Goal: Task Accomplishment & Management: Manage account settings

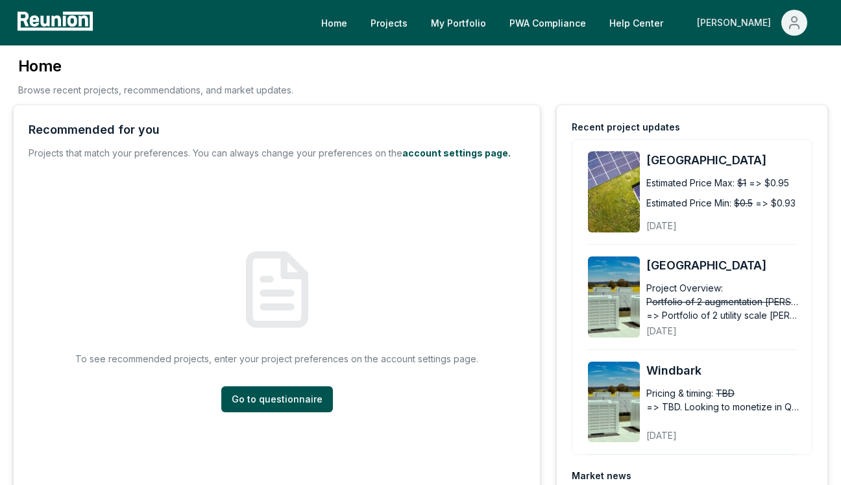
click at [777, 10] on button "[PERSON_NAME]" at bounding box center [752, 23] width 131 height 26
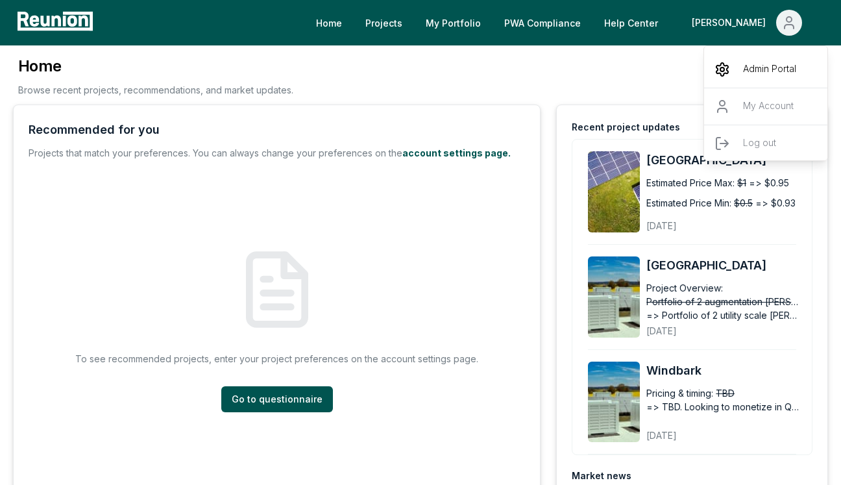
click at [758, 66] on p "Admin Portal" at bounding box center [769, 70] width 53 height 16
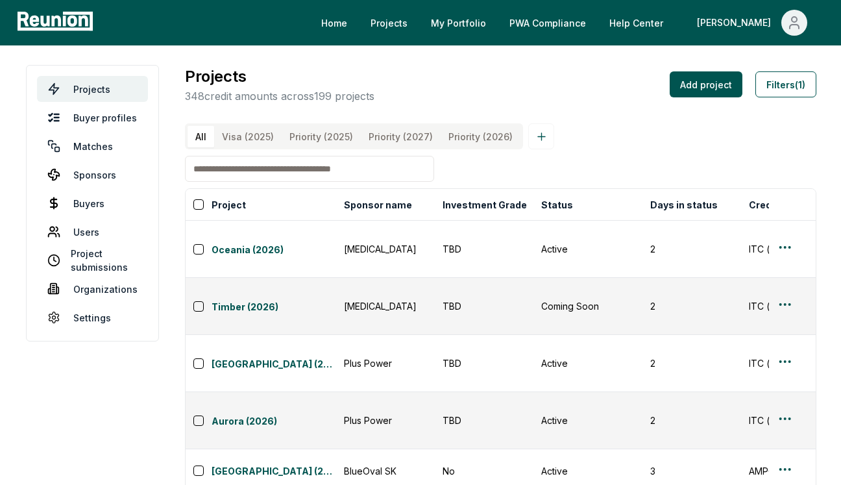
click at [366, 176] on input at bounding box center [309, 169] width 249 height 26
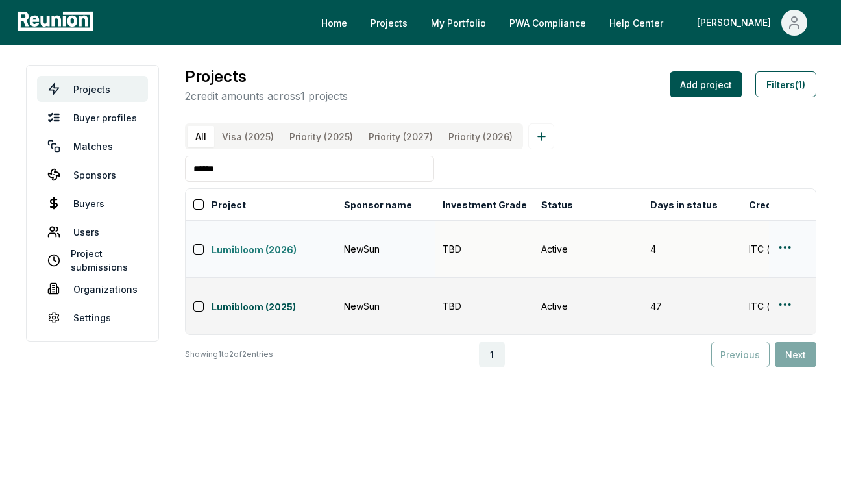
type input "******"
click at [271, 243] on link "Lumibloom (2026)" at bounding box center [274, 251] width 125 height 16
click at [785, 240] on html "Please visit us on your desktop We're working on making our marketplace mobile-…" at bounding box center [420, 242] width 841 height 485
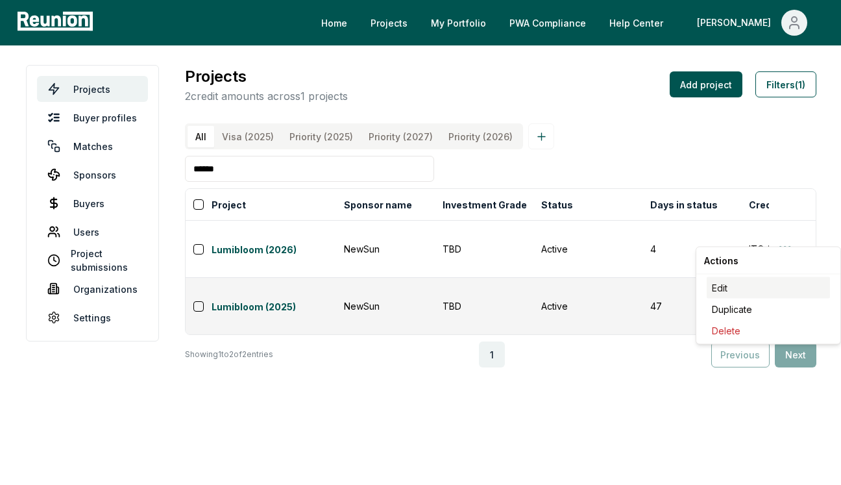
click at [771, 279] on div "Edit" at bounding box center [768, 287] width 123 height 21
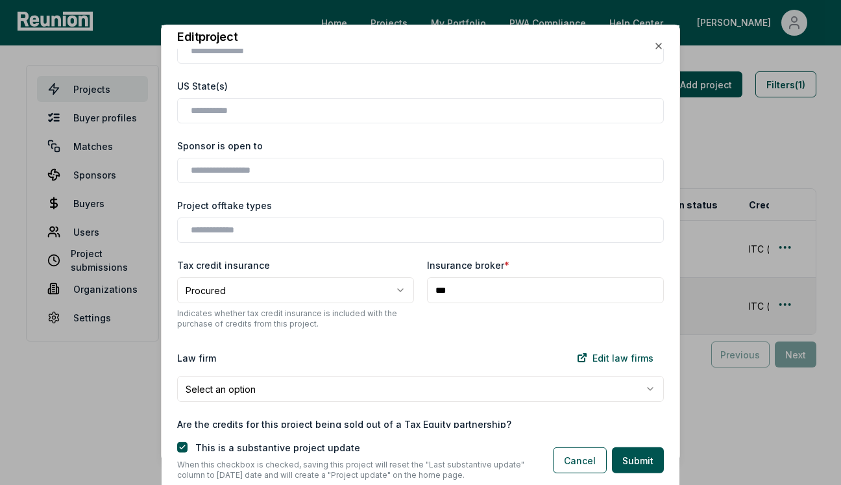
scroll to position [1395, 0]
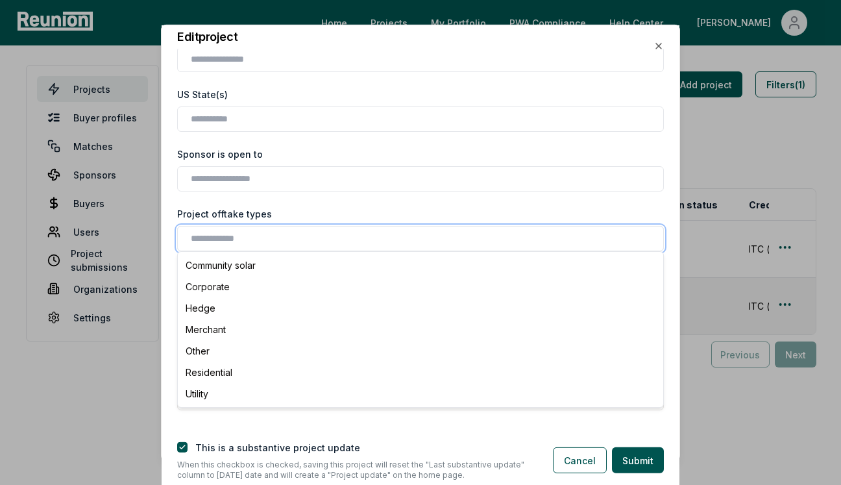
click at [384, 234] on input "text" at bounding box center [423, 239] width 465 height 14
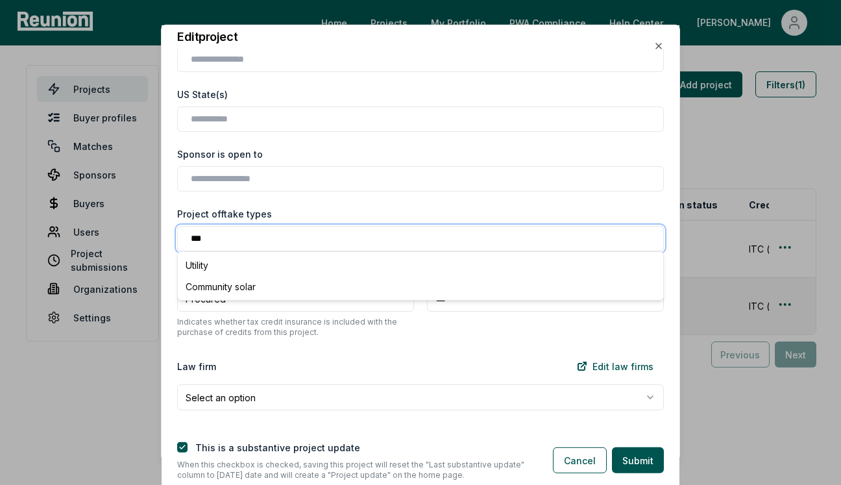
type input "****"
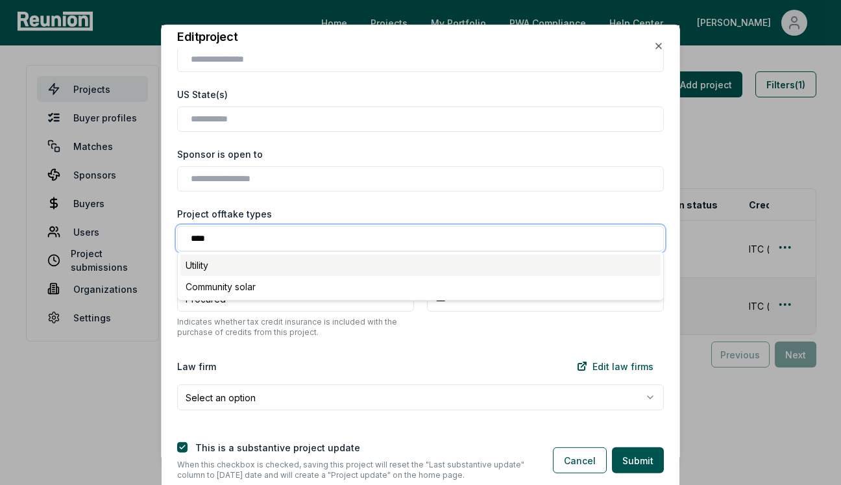
click at [293, 266] on div "Utility" at bounding box center [421, 265] width 480 height 21
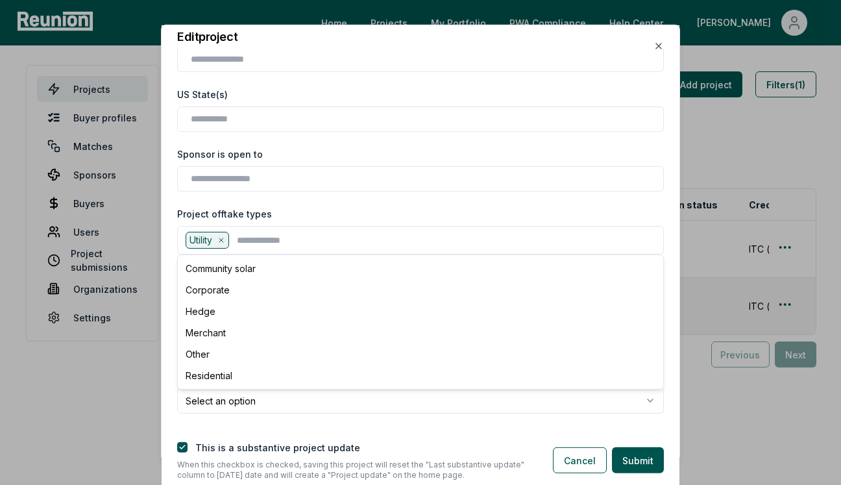
click at [363, 219] on div "Project offtake types" at bounding box center [420, 214] width 487 height 14
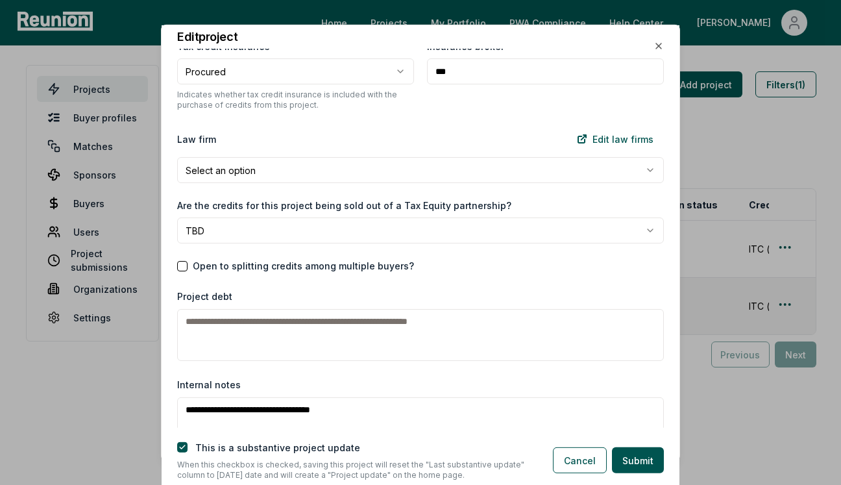
scroll to position [1627, 0]
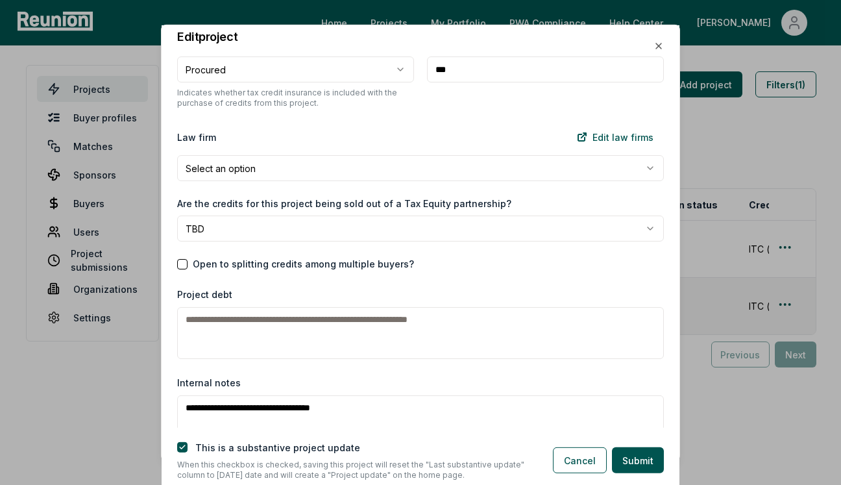
click at [382, 240] on body "Please visit us on your desktop We're working on making our marketplace mobile-…" at bounding box center [420, 242] width 841 height 485
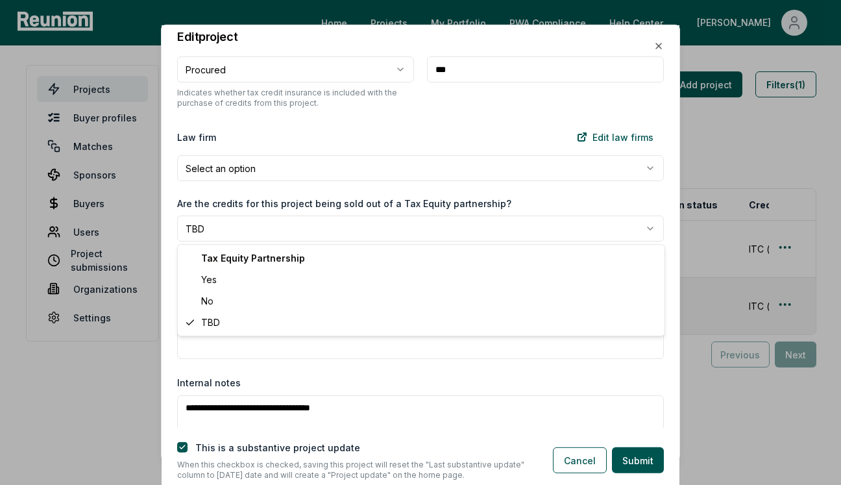
select select "**"
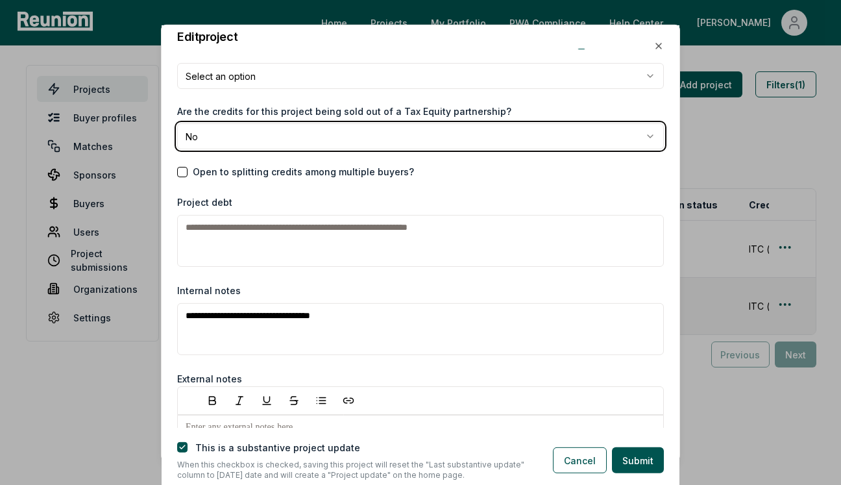
scroll to position [1721, 0]
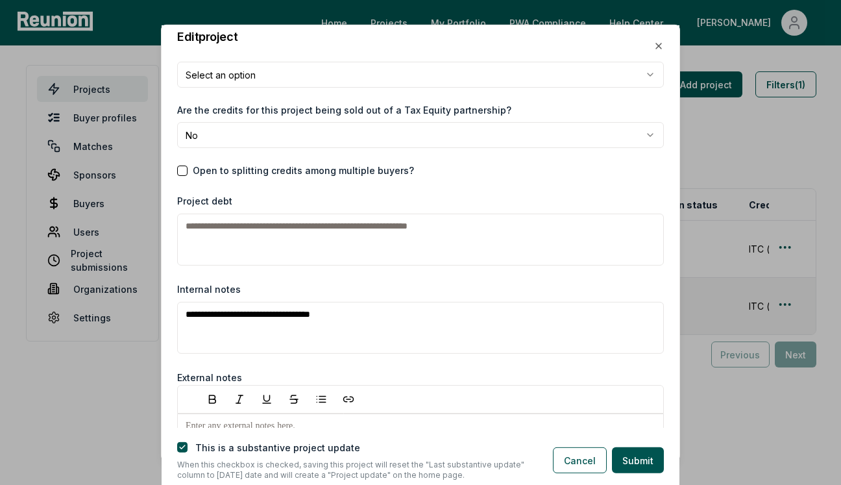
click at [371, 255] on textarea "Project debt" at bounding box center [420, 240] width 487 height 52
paste textarea "**********"
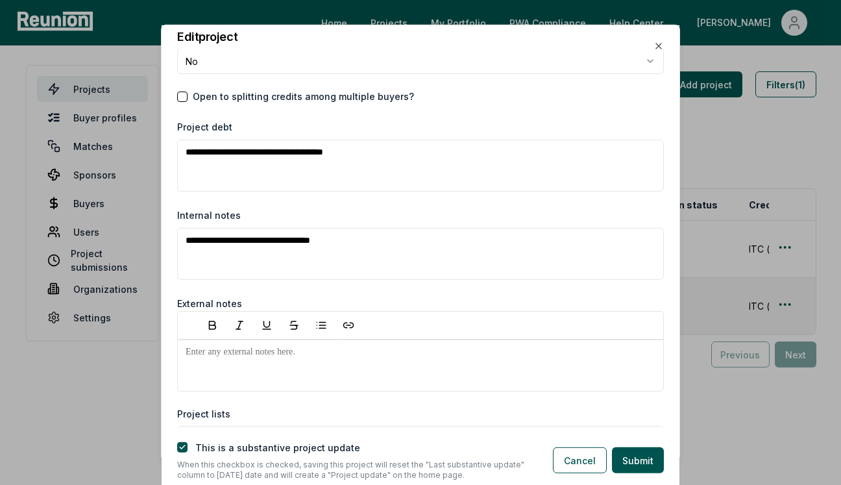
scroll to position [1815, 0]
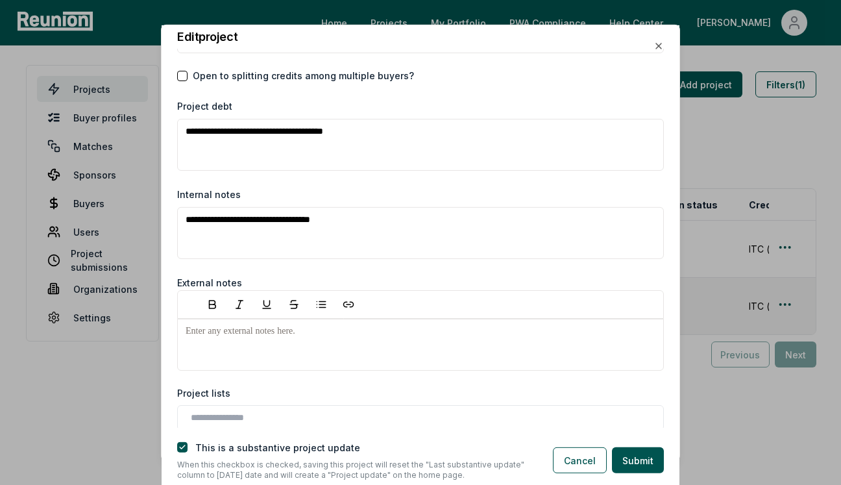
type textarea "**********"
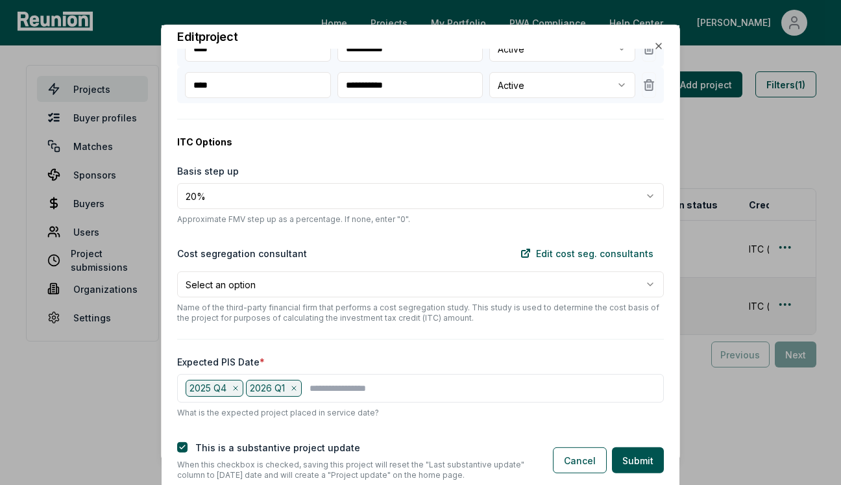
scroll to position [425, 0]
click at [380, 295] on body "Please visit us on your desktop We're working on making our marketplace mobile-…" at bounding box center [420, 242] width 841 height 485
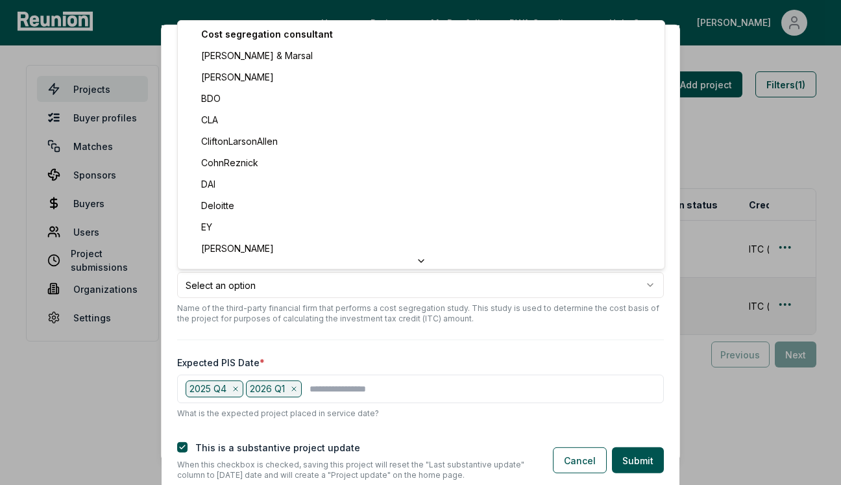
select select "***"
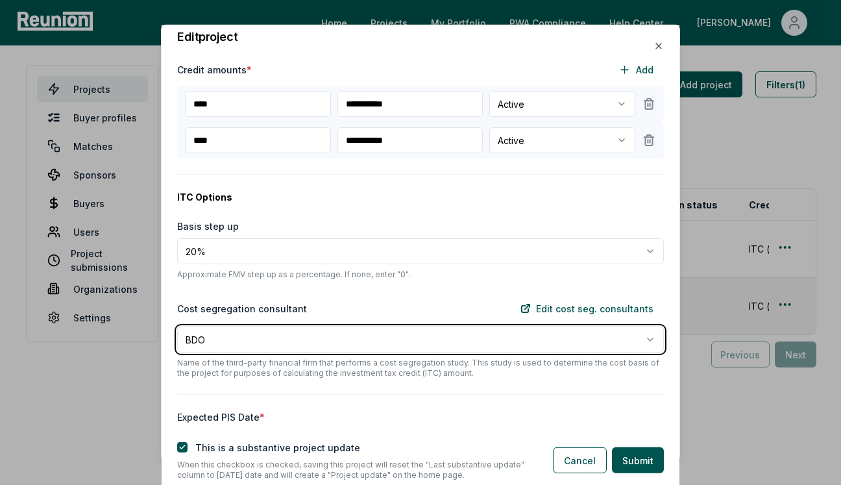
scroll to position [0, 0]
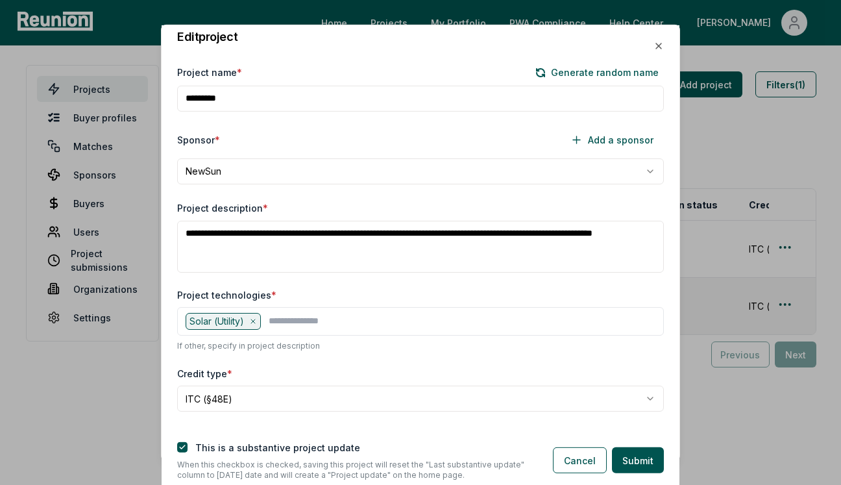
click at [314, 442] on label "This is a substantive project update" at bounding box center [277, 447] width 165 height 11
click at [638, 460] on button "Submit" at bounding box center [638, 460] width 52 height 26
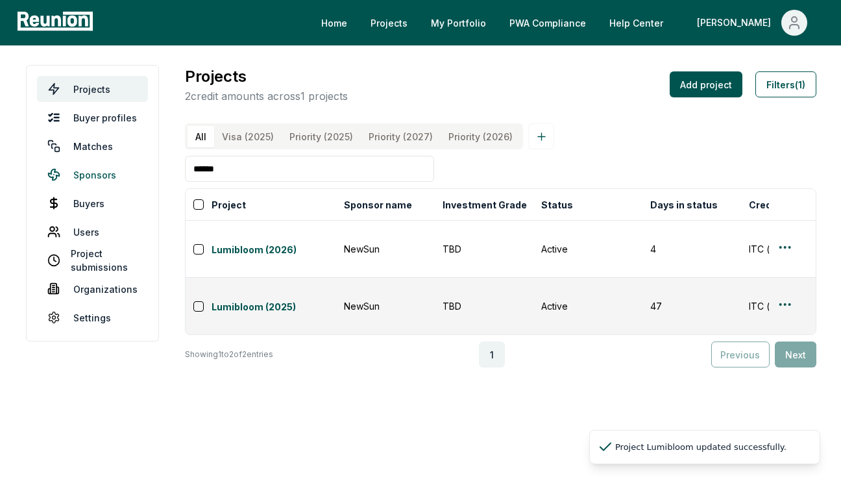
click at [108, 172] on link "Sponsors" at bounding box center [92, 175] width 111 height 26
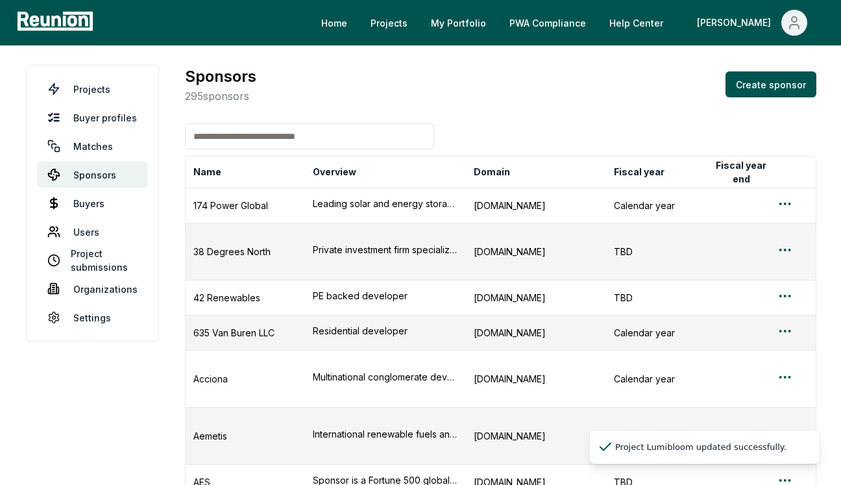
click at [323, 136] on input at bounding box center [309, 136] width 249 height 26
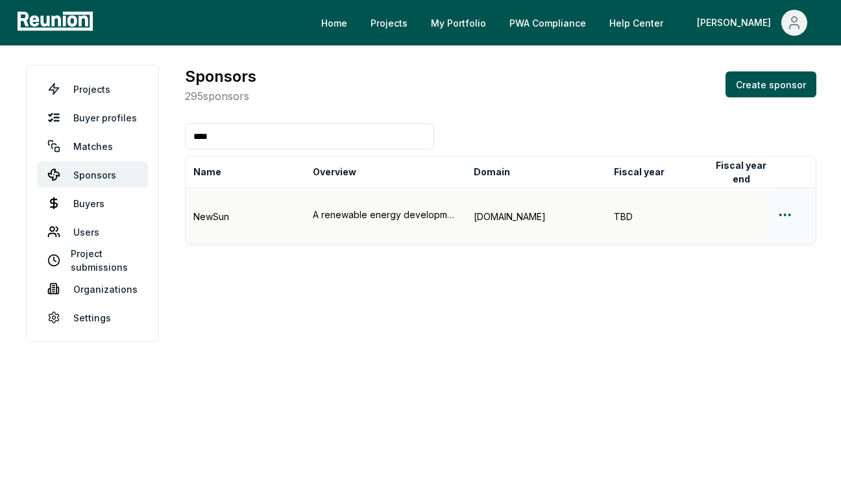
type input "****"
click at [781, 197] on html "Please visit us on your desktop We're working on making our marketplace mobile-…" at bounding box center [420, 242] width 841 height 485
click at [773, 248] on div "Edit sponsor" at bounding box center [768, 254] width 123 height 21
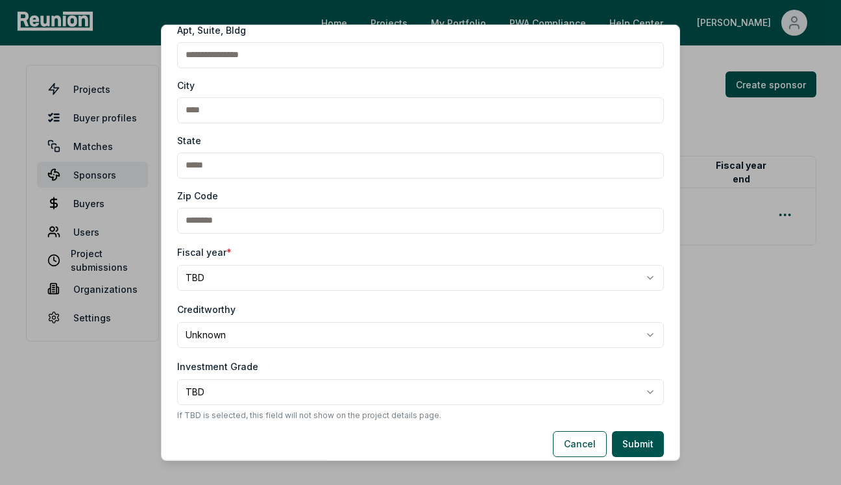
scroll to position [272, 0]
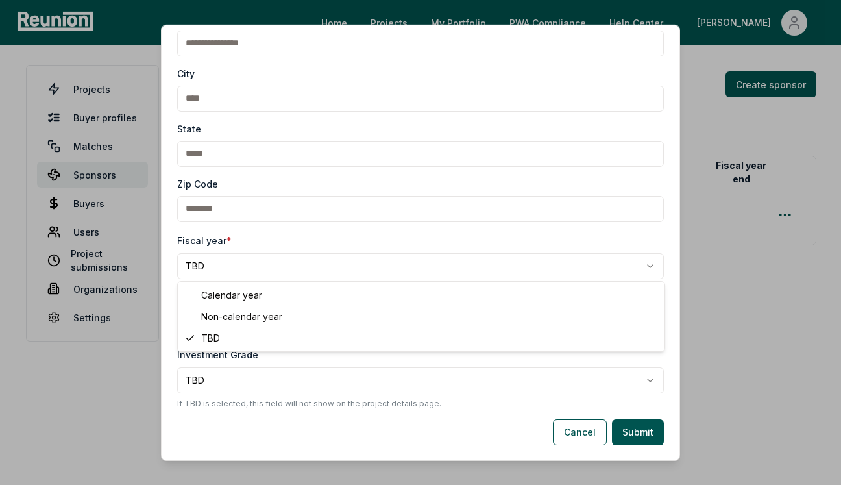
click at [404, 266] on body "**********" at bounding box center [420, 242] width 841 height 485
select select "**********"
click at [650, 434] on button "Submit" at bounding box center [638, 432] width 52 height 26
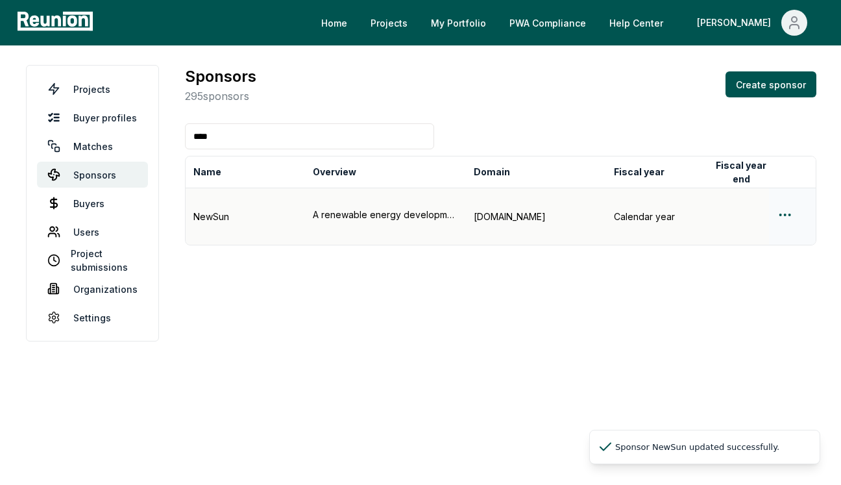
click at [786, 208] on html "Please visit us on your desktop We're working on making our marketplace mobile-…" at bounding box center [420, 242] width 841 height 485
click at [756, 255] on div "Edit sponsor" at bounding box center [768, 254] width 123 height 21
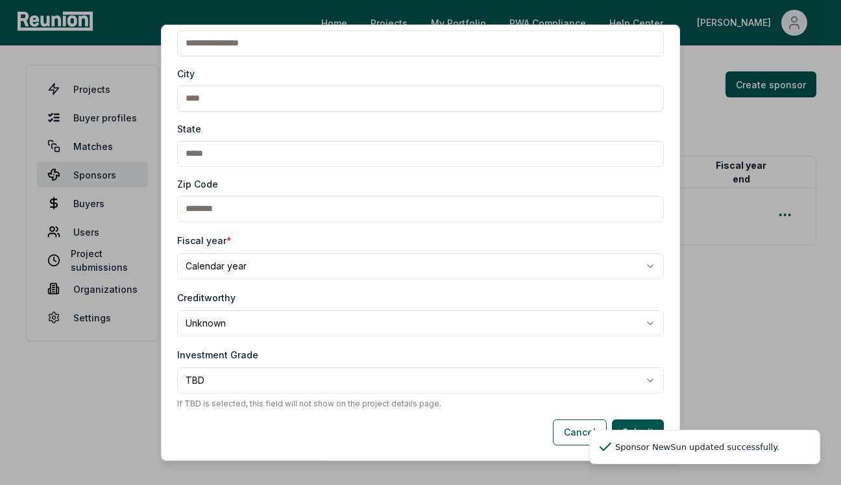
click at [428, 387] on body "**********" at bounding box center [420, 242] width 841 height 485
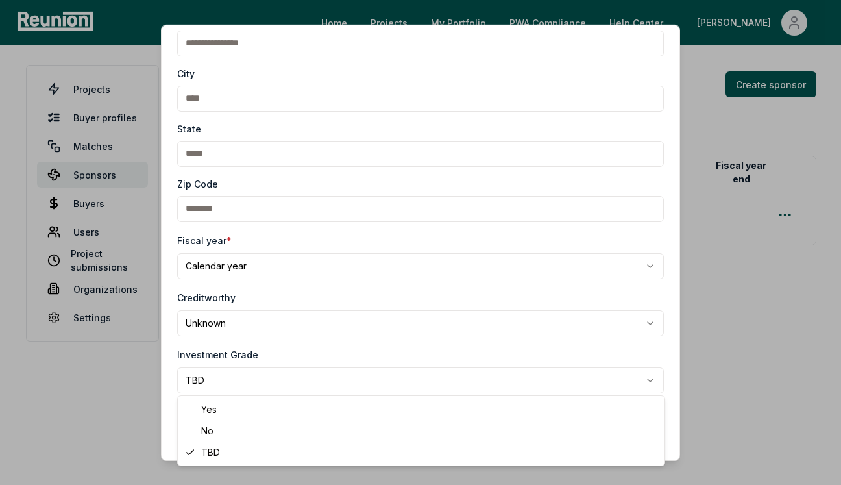
select select "**"
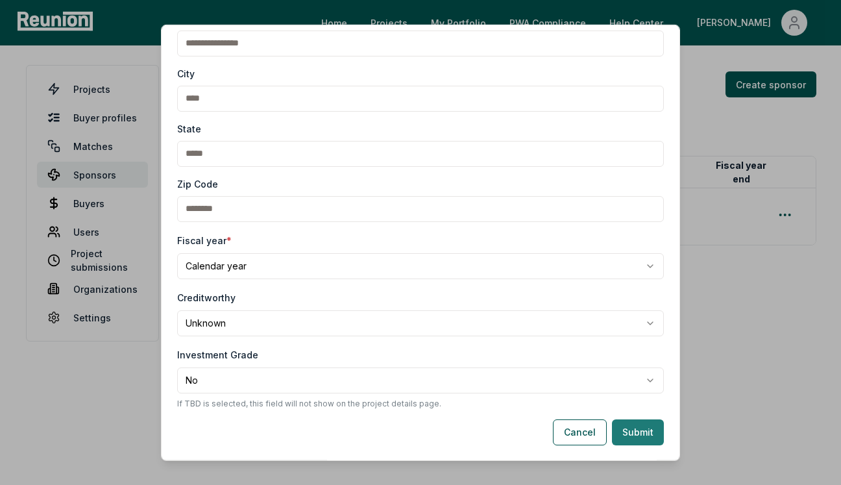
click at [636, 429] on button "Submit" at bounding box center [638, 432] width 52 height 26
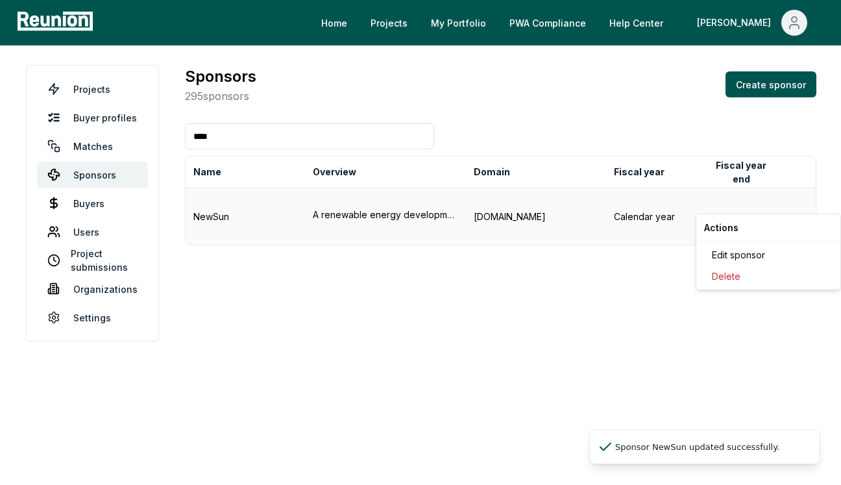
click at [790, 205] on html "Please visit us on your desktop We're working on making our marketplace mobile-…" at bounding box center [420, 242] width 841 height 485
click at [775, 252] on div "Edit sponsor" at bounding box center [768, 254] width 123 height 21
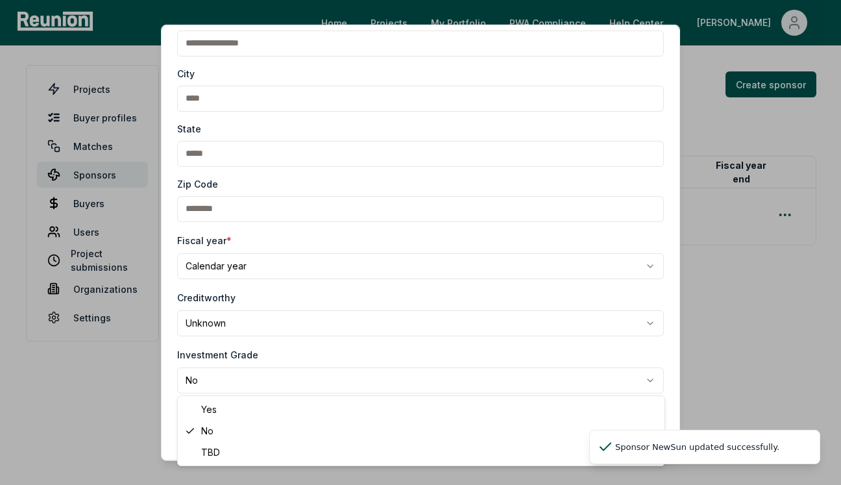
click at [327, 392] on body "**********" at bounding box center [420, 242] width 841 height 485
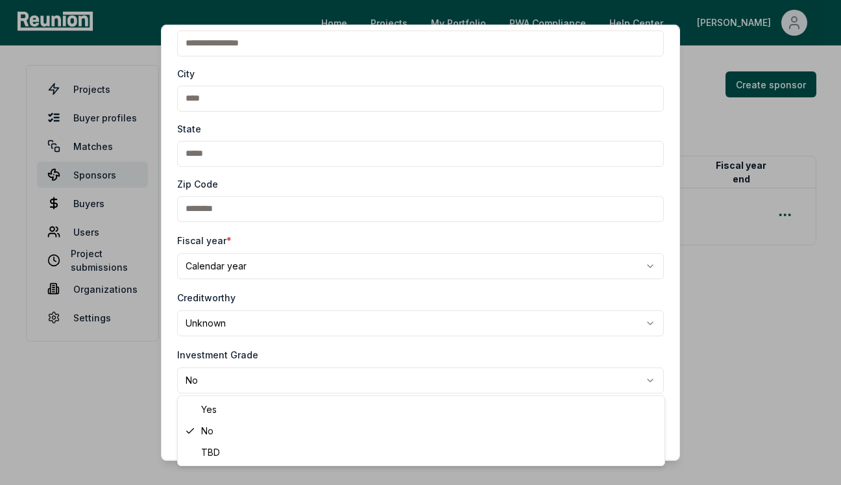
select select "***"
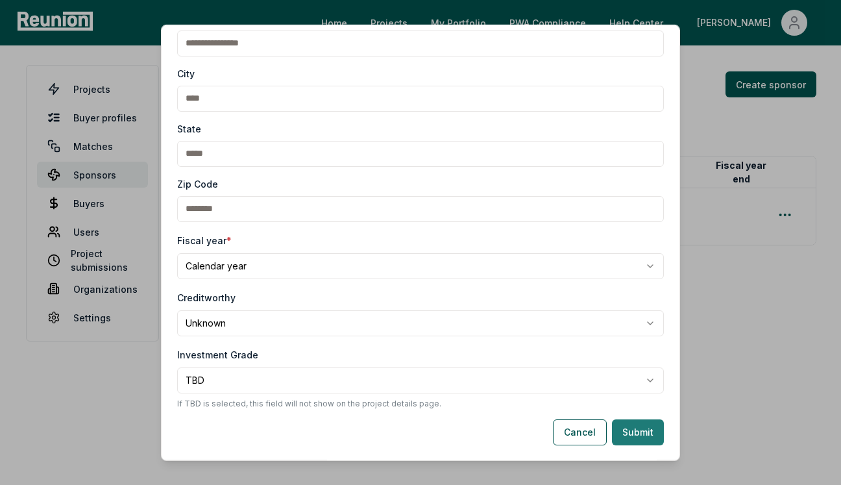
click at [646, 430] on button "Submit" at bounding box center [638, 432] width 52 height 26
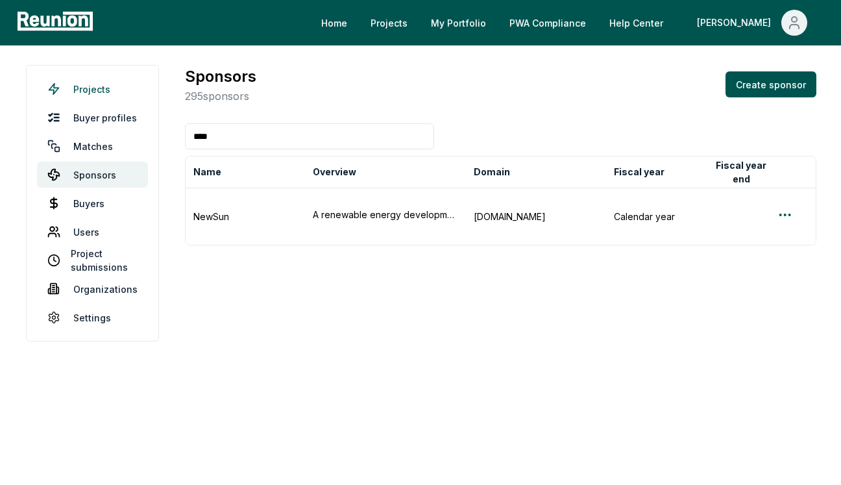
click at [114, 90] on link "Projects" at bounding box center [92, 89] width 111 height 26
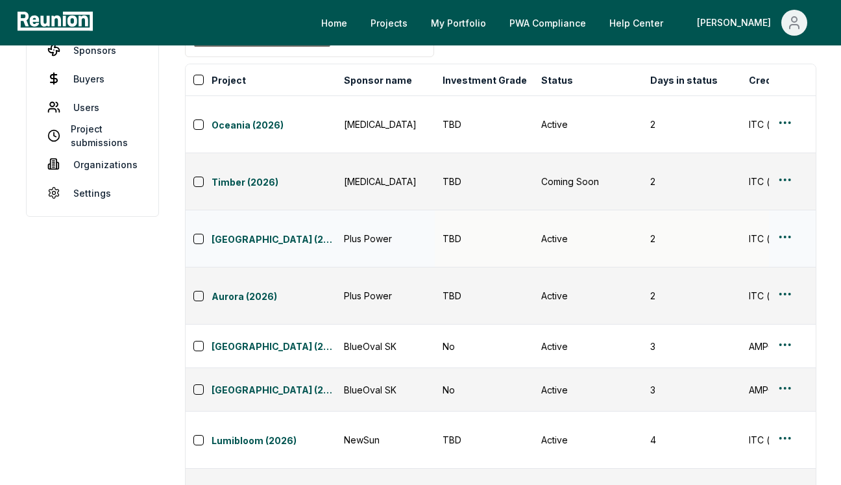
scroll to position [141, 0]
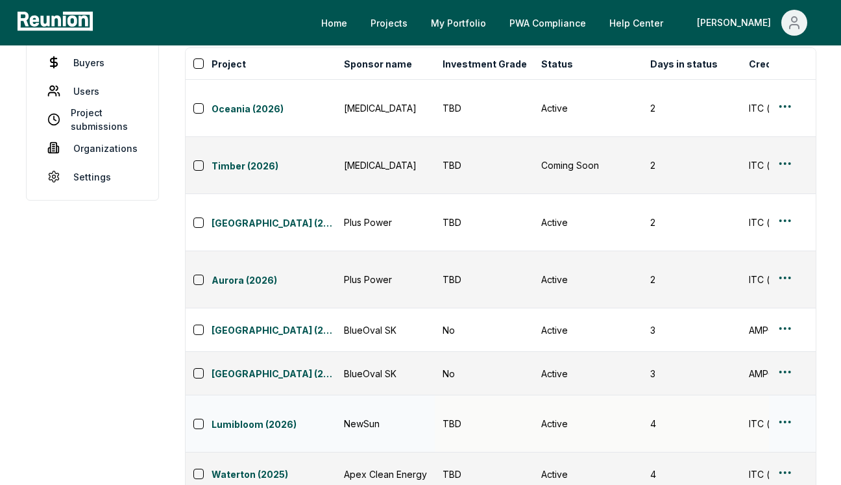
click at [430, 395] on td "NewSun" at bounding box center [385, 423] width 99 height 57
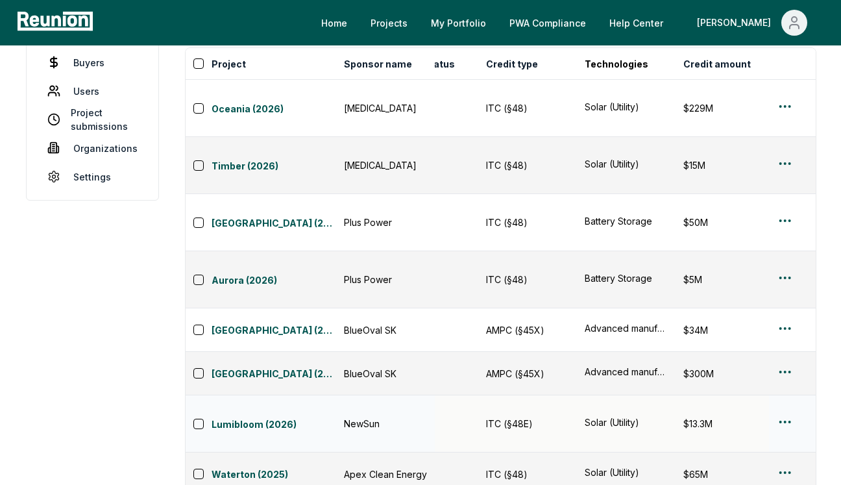
scroll to position [0, 279]
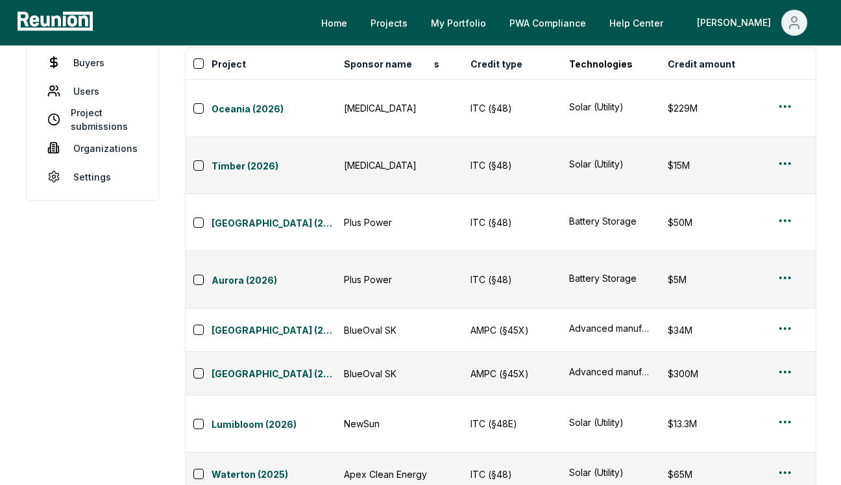
drag, startPoint x: 490, startPoint y: 380, endPoint x: 512, endPoint y: 380, distance: 22.1
copy div "§48E"
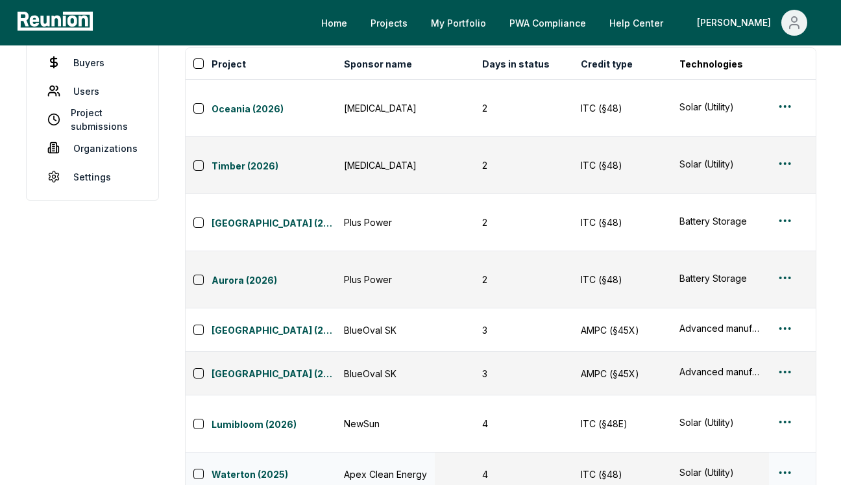
scroll to position [0, 169]
drag, startPoint x: 599, startPoint y: 344, endPoint x: 614, endPoint y: 344, distance: 14.9
click at [614, 467] on div "ITC (§48)" at bounding box center [621, 474] width 83 height 14
copy div "§48"
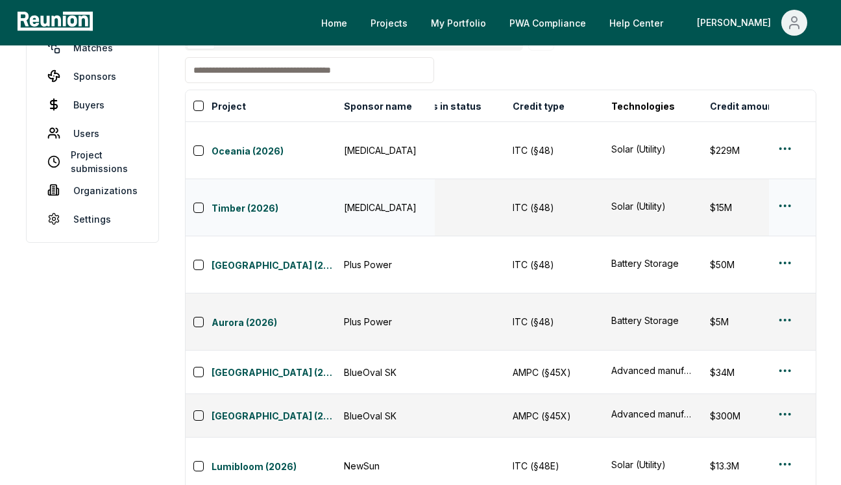
scroll to position [0, 235]
drag, startPoint x: 534, startPoint y: 212, endPoint x: 548, endPoint y: 213, distance: 13.7
click at [548, 258] on div "ITC (§48)" at bounding box center [555, 265] width 83 height 14
copy div "§48"
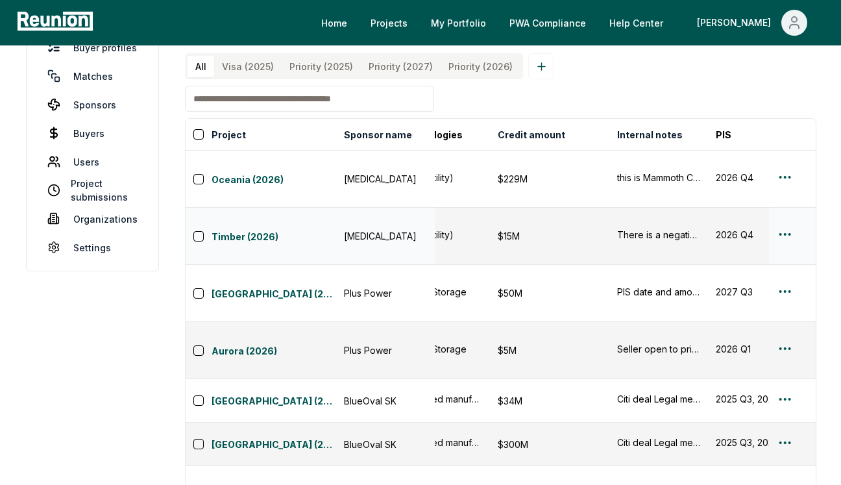
scroll to position [0, 440]
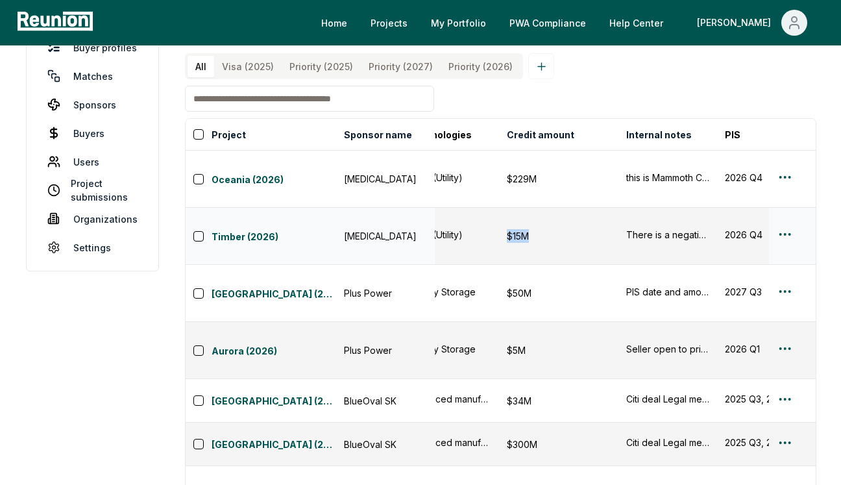
drag, startPoint x: 504, startPoint y: 201, endPoint x: 533, endPoint y: 203, distance: 29.2
click at [533, 208] on td "$15M" at bounding box center [558, 236] width 119 height 57
copy div "$15M"
click at [347, 97] on input at bounding box center [309, 99] width 249 height 26
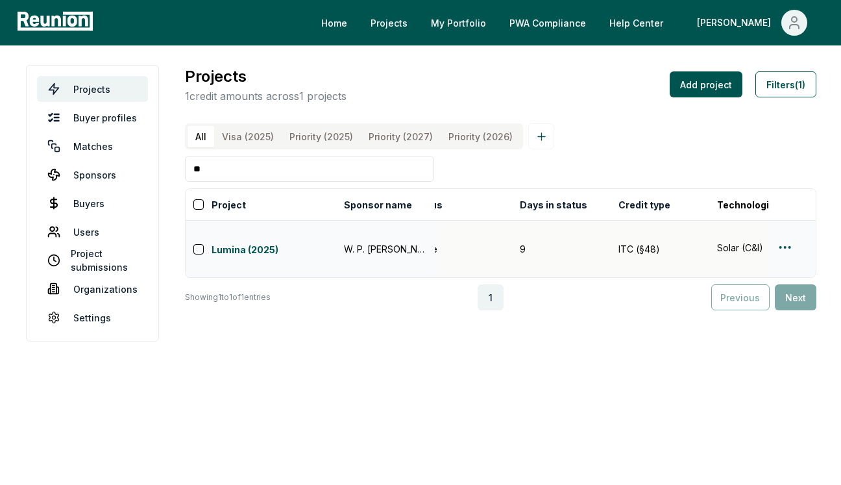
scroll to position [0, 38]
type input "*"
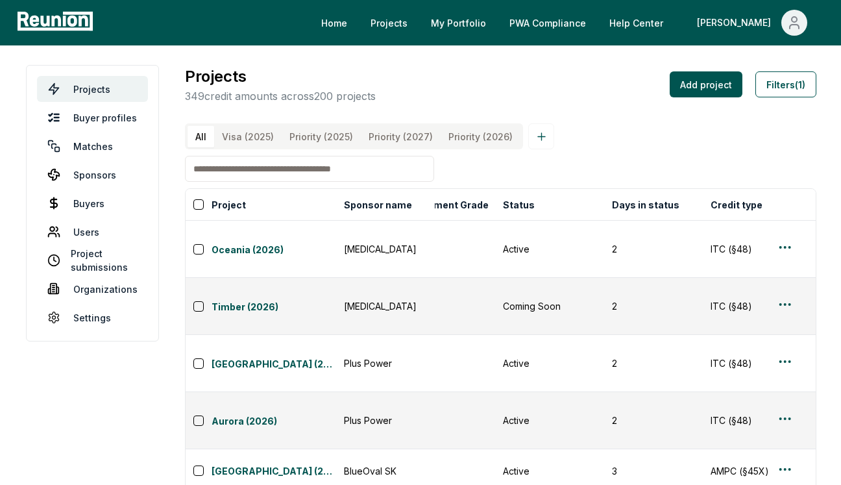
click at [382, 175] on input at bounding box center [309, 169] width 249 height 26
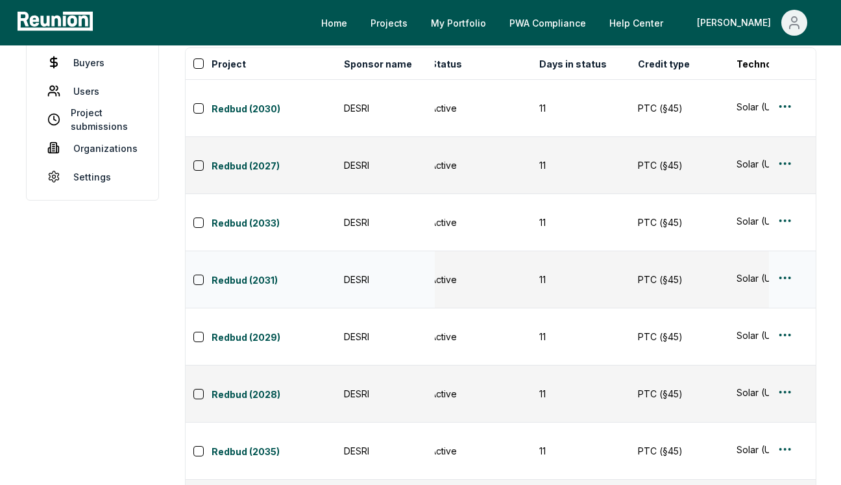
scroll to position [0, 127]
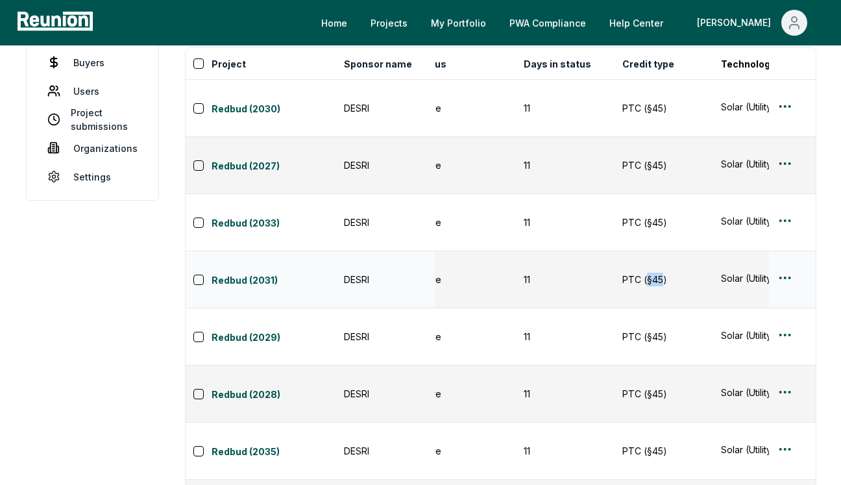
drag, startPoint x: 646, startPoint y: 205, endPoint x: 661, endPoint y: 205, distance: 14.9
click at [661, 273] on div "PTC (§45)" at bounding box center [664, 280] width 83 height 14
copy div "§45"
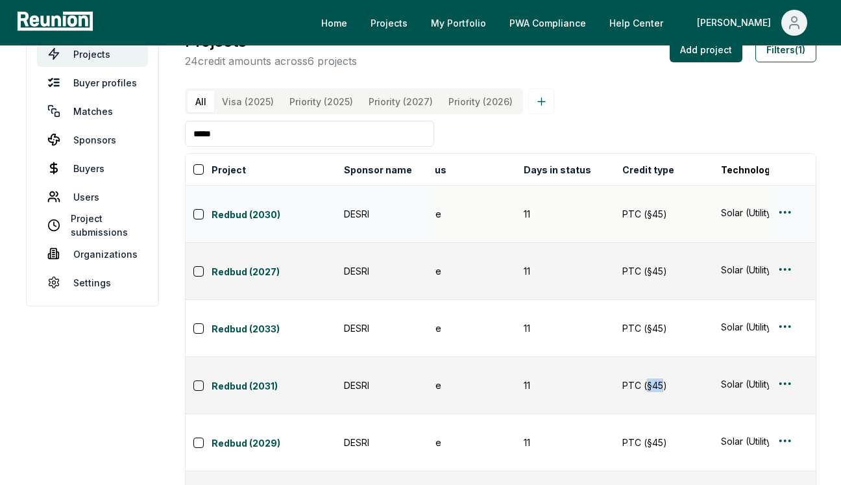
scroll to position [15, 0]
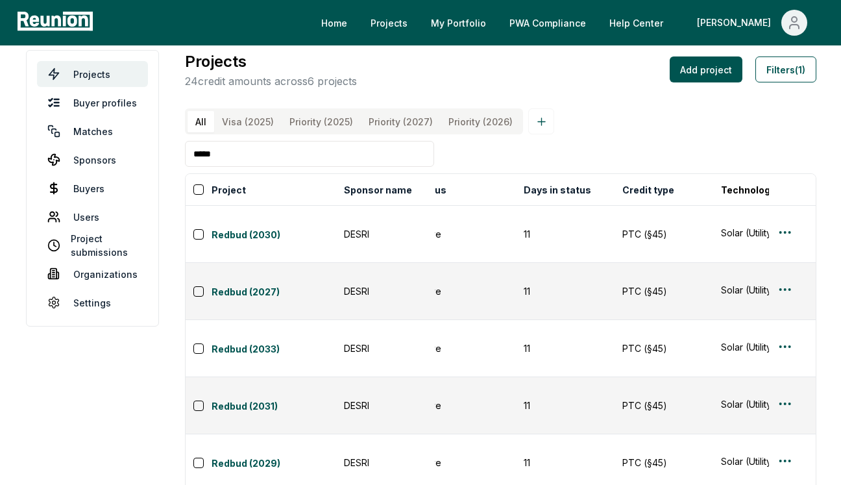
drag, startPoint x: 334, startPoint y: 153, endPoint x: 175, endPoint y: 153, distance: 159.1
click at [175, 153] on main "Projects Buyer profiles Matches Sponsors Buyers Users Project submissions Organ…" at bounding box center [420, 430] width 841 height 799
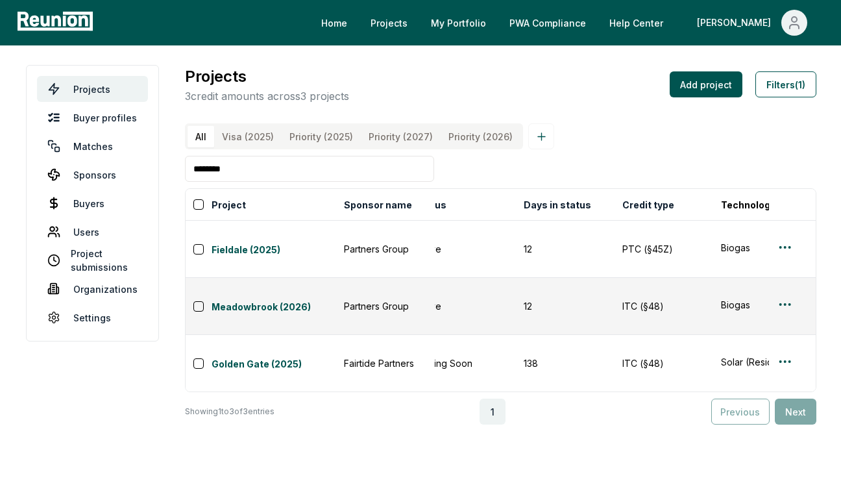
scroll to position [0, 0]
drag, startPoint x: 277, startPoint y: 175, endPoint x: 156, endPoint y: 168, distance: 121.7
click at [156, 168] on main "Projects Buyer profiles Matches Sponsors Buyers Users Project submissions Organ…" at bounding box center [420, 244] width 841 height 399
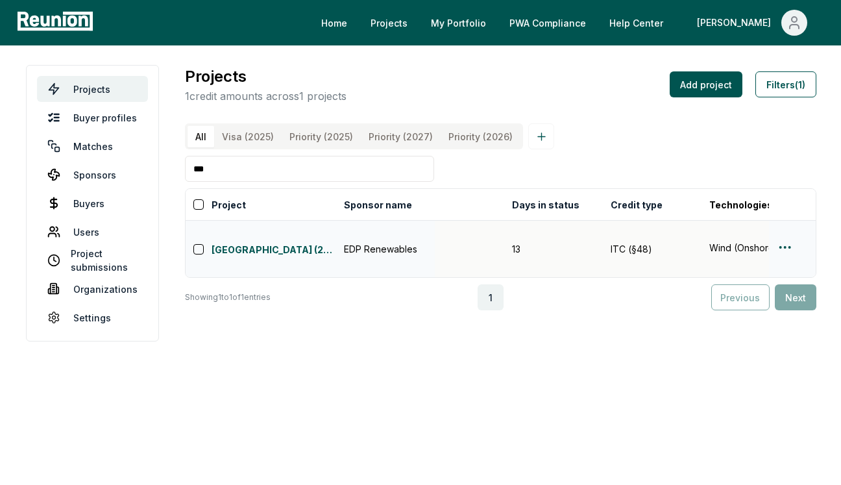
scroll to position [0, 160]
drag, startPoint x: 271, startPoint y: 175, endPoint x: 183, endPoint y: 171, distance: 88.4
click at [183, 171] on main "Projects Buyer profiles Matches Sponsors Buyers Users Project submissions Organ…" at bounding box center [420, 203] width 841 height 316
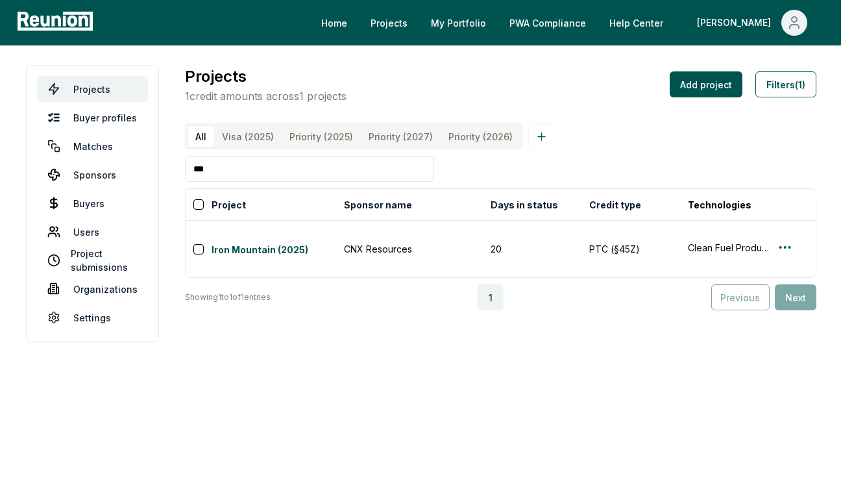
drag, startPoint x: 355, startPoint y: 164, endPoint x: 179, endPoint y: 162, distance: 175.3
click at [179, 162] on main "Projects Buyer profiles Matches Sponsors Buyers Users Project submissions Organ…" at bounding box center [420, 203] width 841 height 316
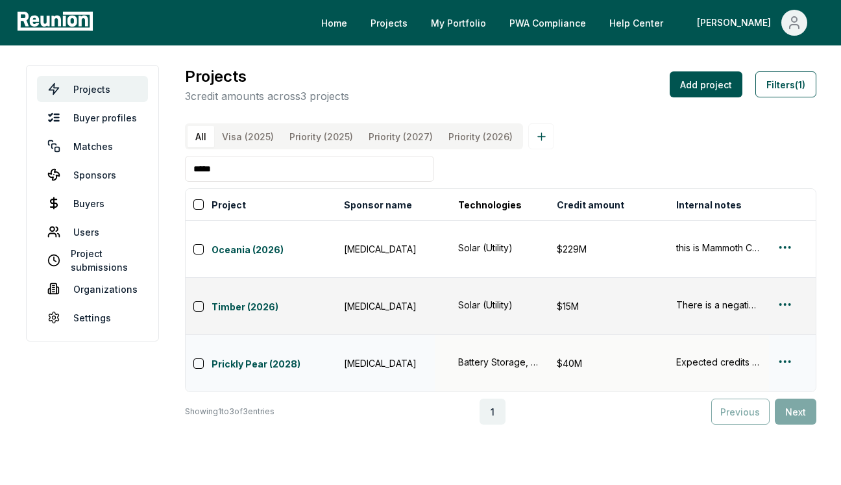
scroll to position [0, 420]
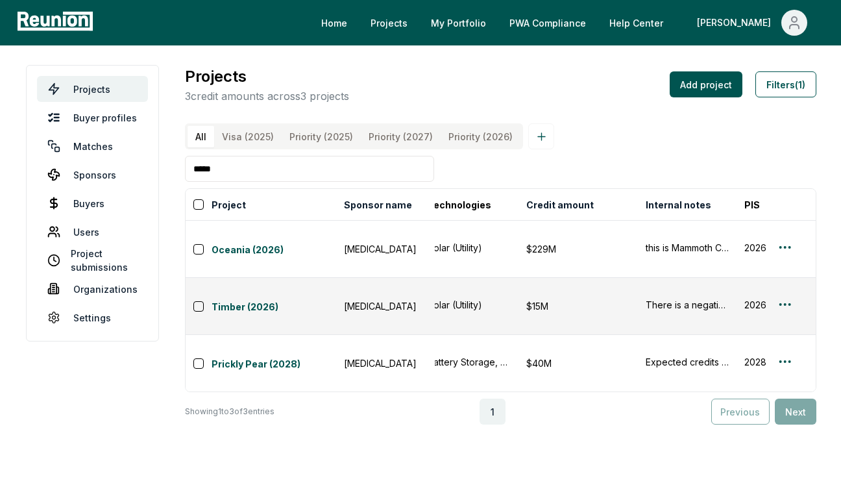
type input "*****"
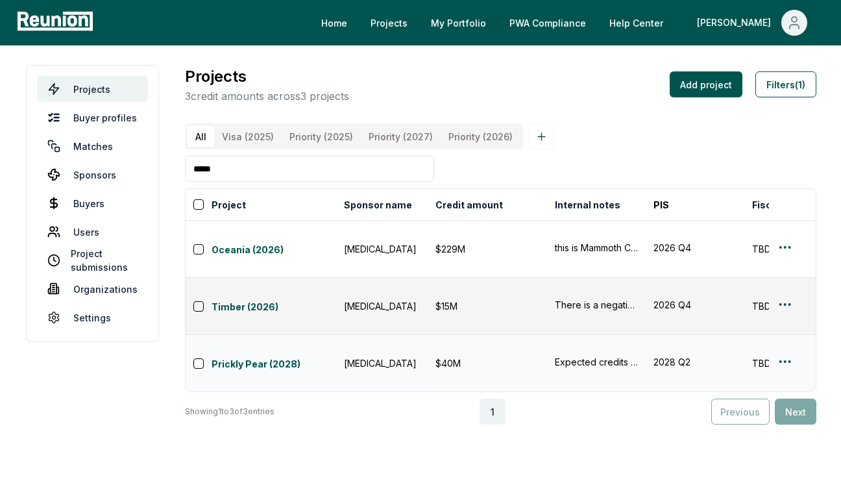
scroll to position [0, 514]
click at [577, 355] on div "Expected credits are ~$36M annually." at bounding box center [594, 362] width 83 height 14
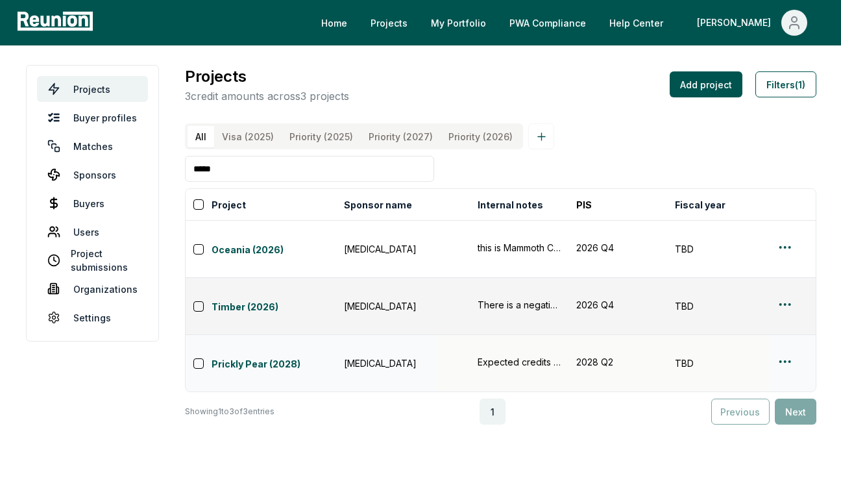
scroll to position [0, 77]
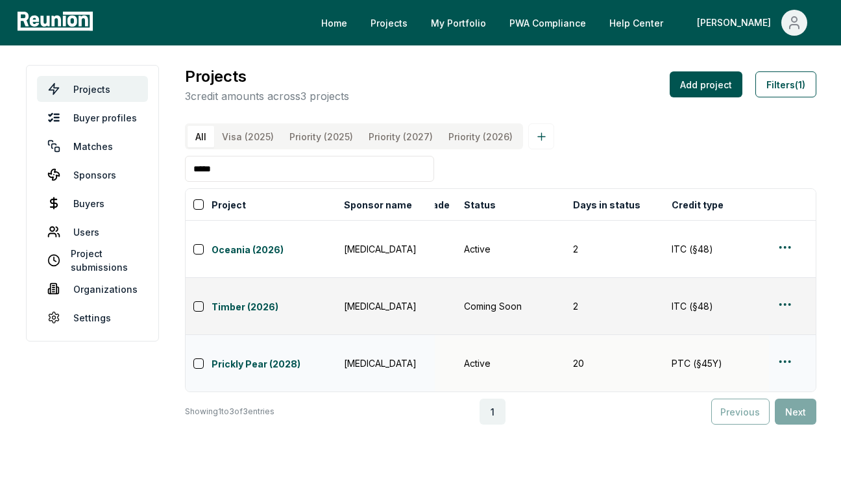
click at [780, 306] on html "Please visit us on your desktop We're working on making our marketplace mobile-…" at bounding box center [420, 242] width 841 height 485
click at [540, 314] on html "Please visit us on your desktop We're working on making our marketplace mobile-…" at bounding box center [420, 242] width 841 height 485
click at [253, 357] on link "Prickly Pear (2028)" at bounding box center [274, 365] width 125 height 16
drag, startPoint x: 318, startPoint y: 165, endPoint x: 144, endPoint y: 164, distance: 173.4
click at [144, 164] on main "Projects Buyer profiles Matches Sponsors Buyers Users Project submissions Organ…" at bounding box center [420, 244] width 841 height 399
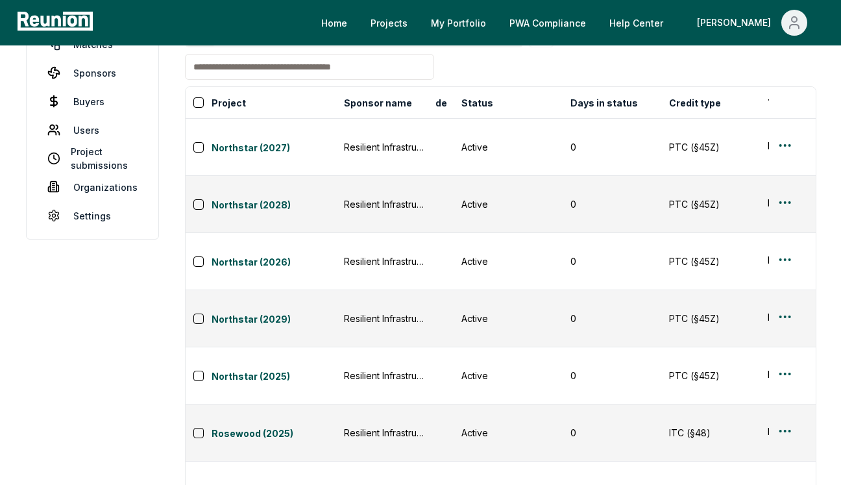
scroll to position [0, 57]
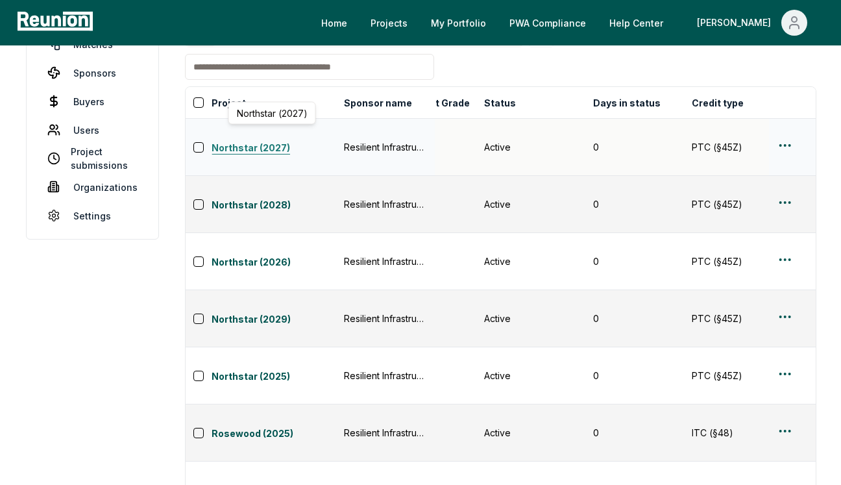
click at [250, 141] on link "Northstar (2027)" at bounding box center [274, 149] width 125 height 16
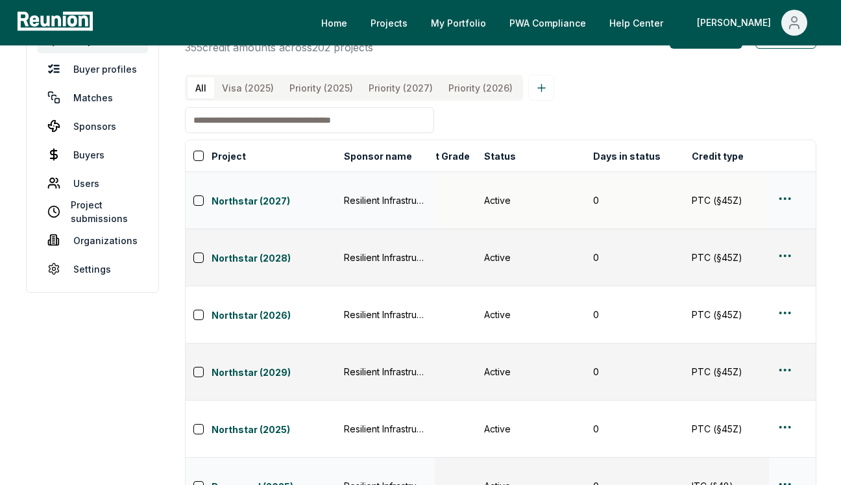
scroll to position [141, 0]
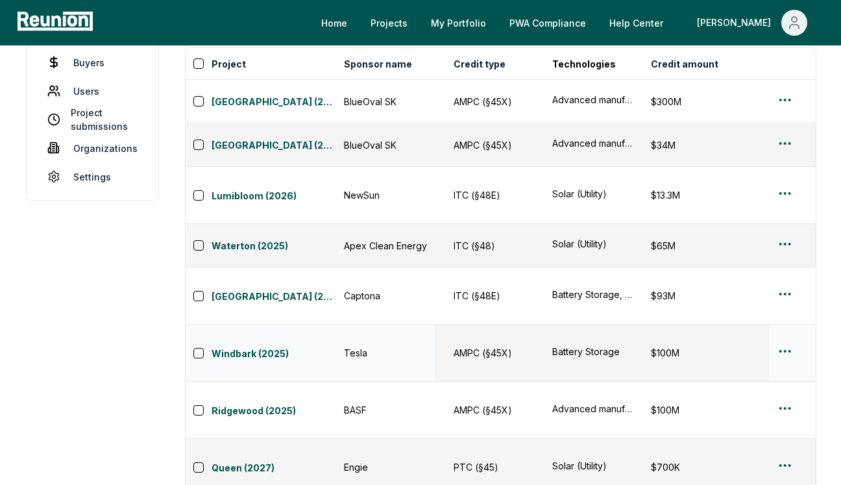
scroll to position [0, 299]
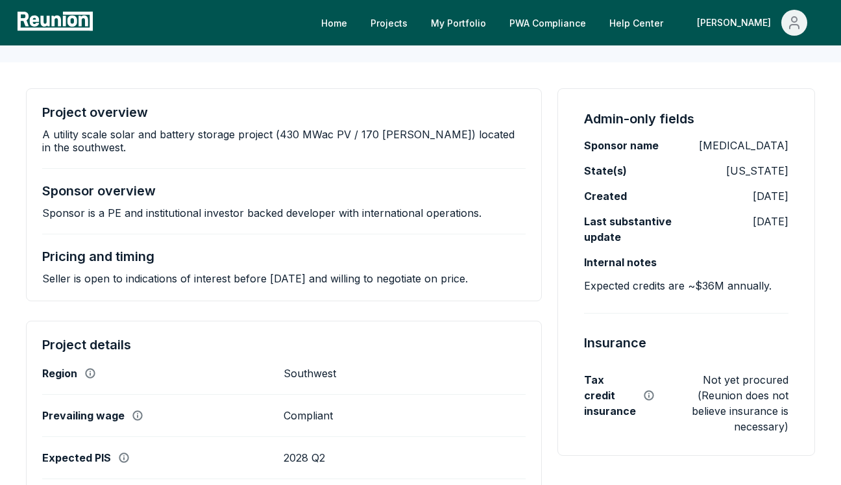
scroll to position [211, 0]
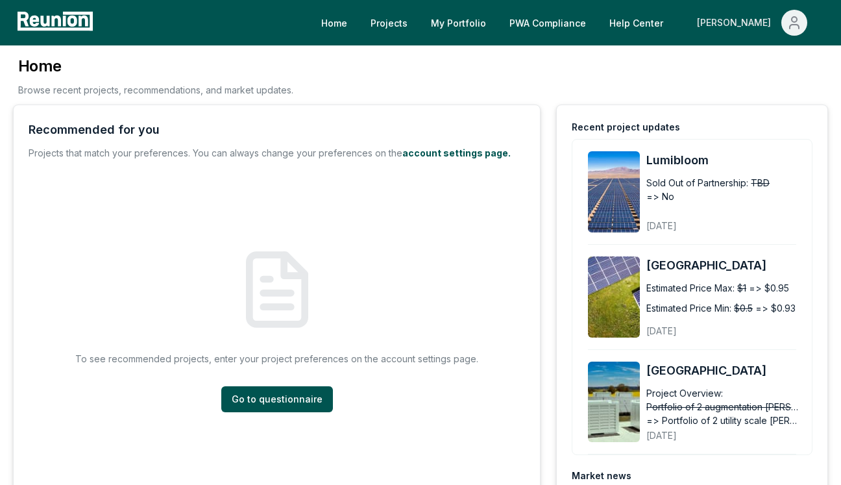
click at [754, 21] on div "[PERSON_NAME]" at bounding box center [736, 23] width 79 height 26
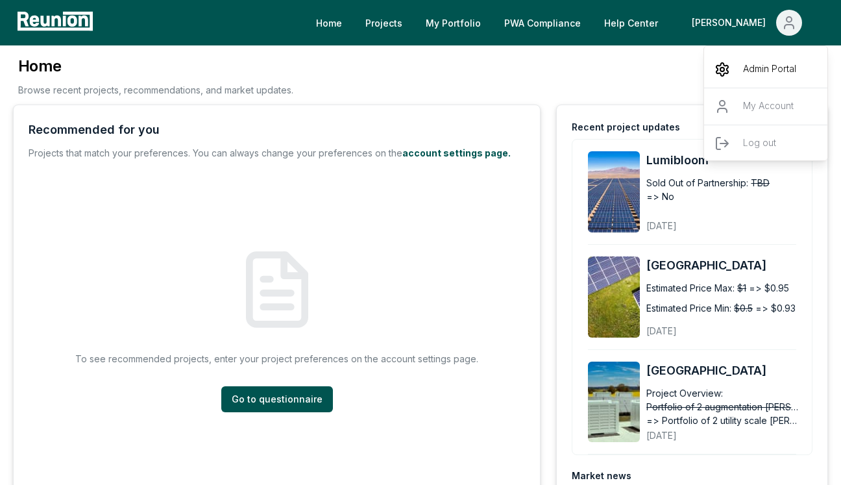
click at [734, 71] on div "Admin Portal" at bounding box center [766, 69] width 125 height 36
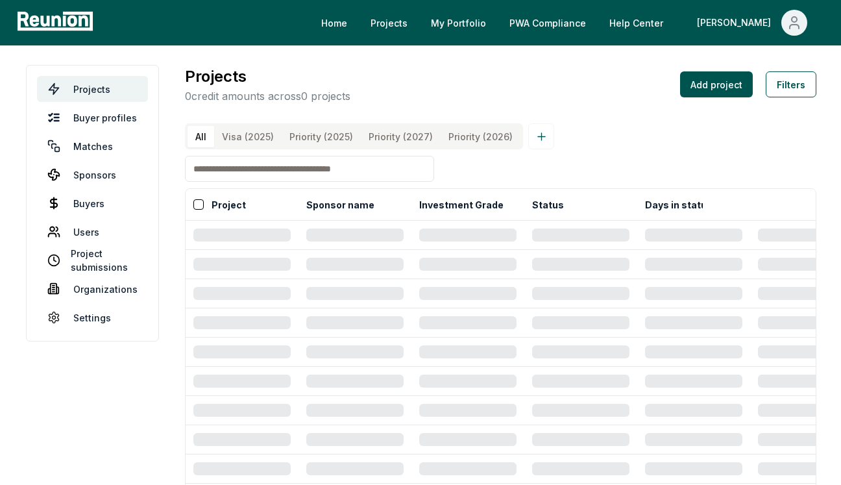
click at [347, 168] on input at bounding box center [309, 169] width 249 height 26
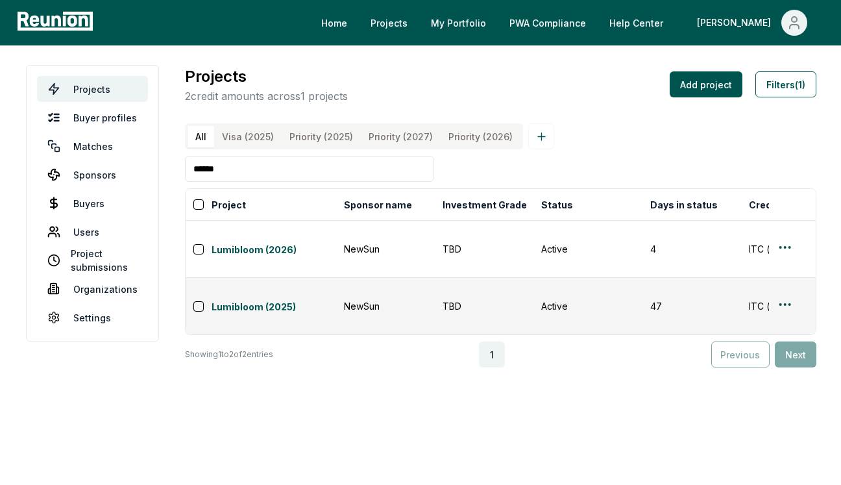
drag, startPoint x: 274, startPoint y: 175, endPoint x: 175, endPoint y: 171, distance: 98.8
click at [175, 171] on main "Projects Buyer profiles Matches Sponsors Buyers Users Project submissions Organ…" at bounding box center [420, 216] width 841 height 342
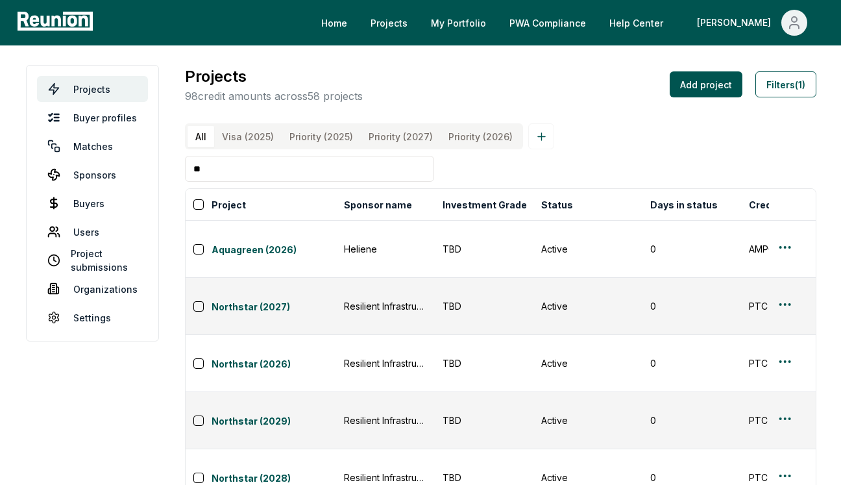
type input "*"
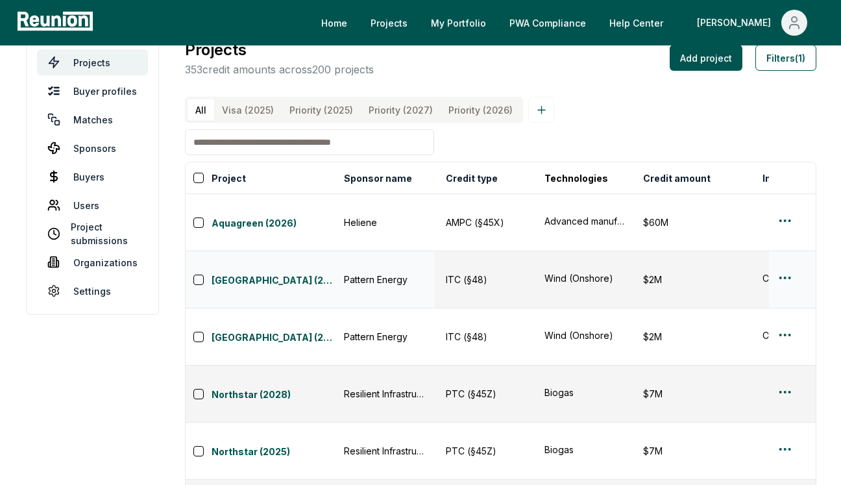
scroll to position [0, 304]
